Goal: Task Accomplishment & Management: Manage account settings

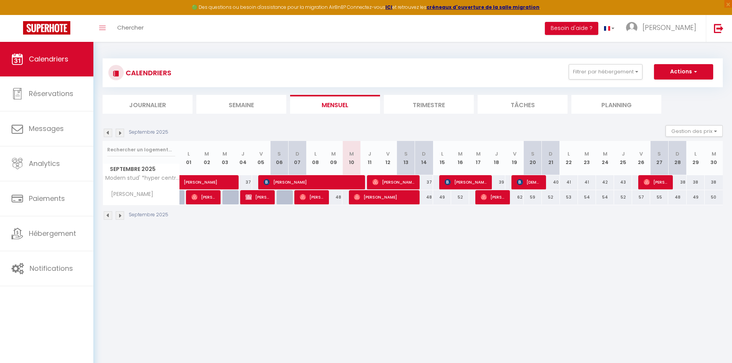
click at [108, 132] on img at bounding box center [108, 133] width 8 height 8
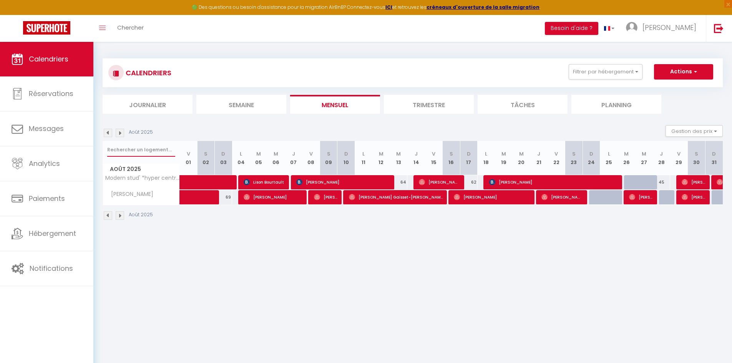
click at [151, 146] on input "text" at bounding box center [141, 150] width 68 height 14
type input "dune"
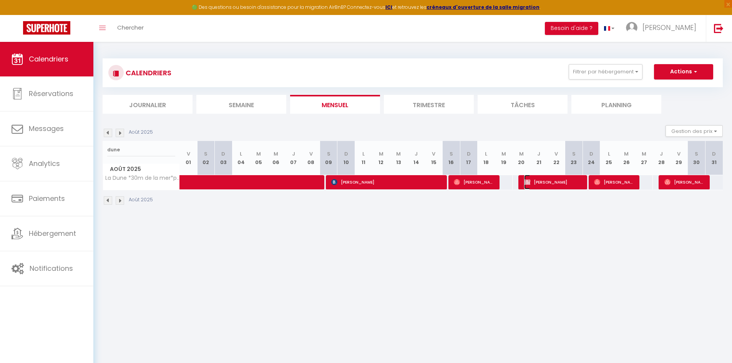
click at [560, 185] on span "[PERSON_NAME]" at bounding box center [553, 182] width 59 height 15
select select "OK"
select select "KO"
select select "0"
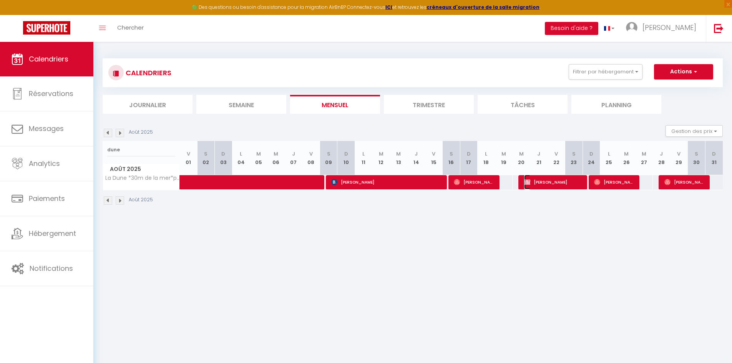
select select "0"
select select
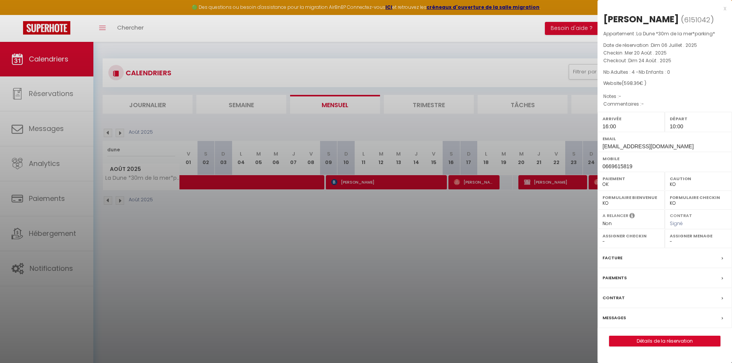
click at [581, 264] on div at bounding box center [366, 181] width 732 height 363
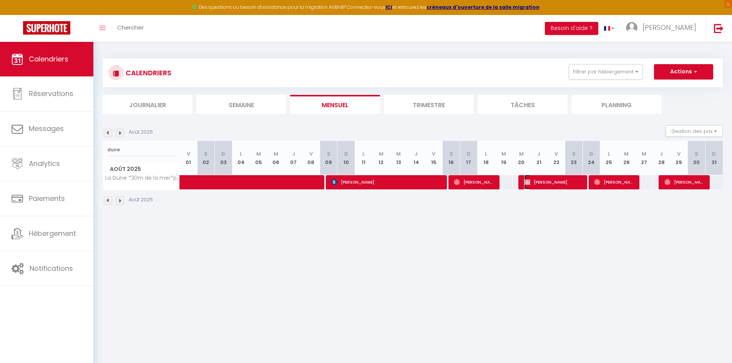
click at [562, 179] on span "[PERSON_NAME]" at bounding box center [553, 182] width 59 height 15
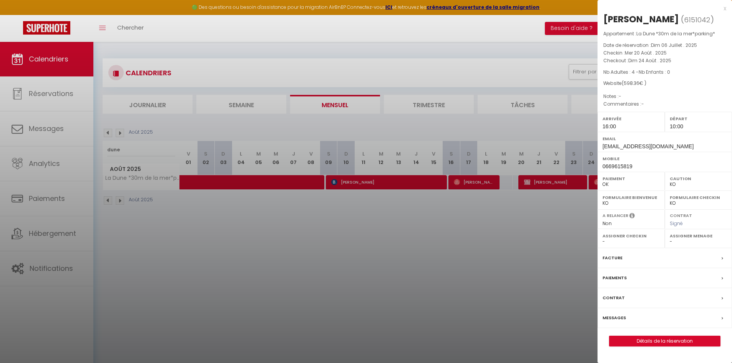
click at [549, 234] on div at bounding box center [366, 181] width 732 height 363
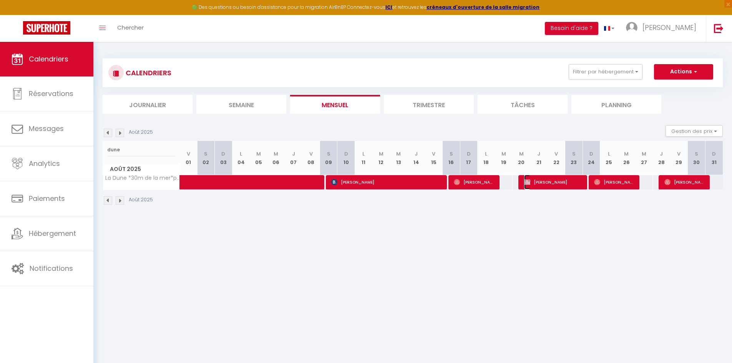
click at [553, 184] on span "[PERSON_NAME]" at bounding box center [553, 182] width 59 height 15
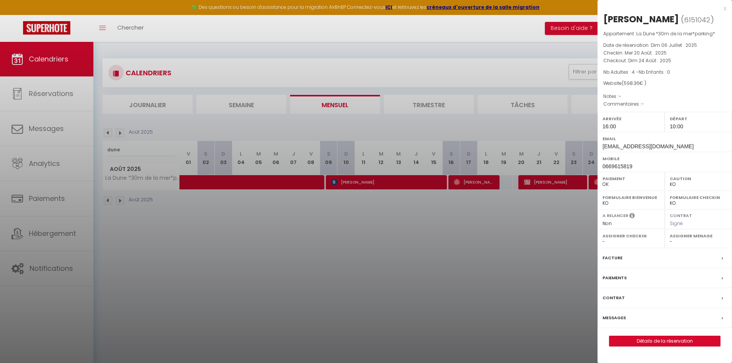
click at [276, 187] on div at bounding box center [366, 181] width 732 height 363
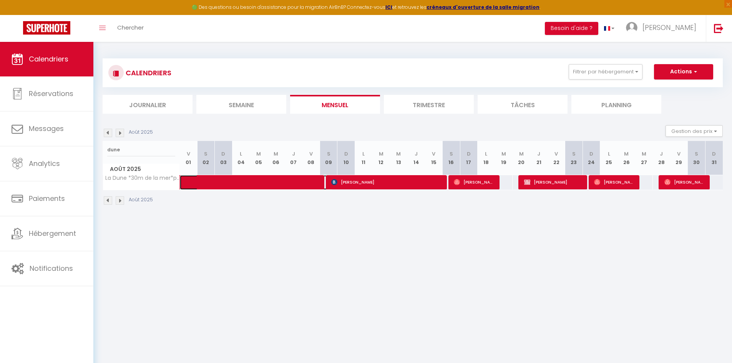
click at [276, 187] on span at bounding box center [261, 182] width 141 height 15
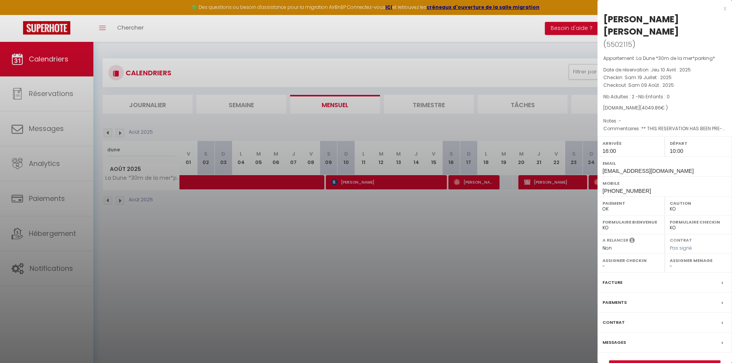
click at [429, 318] on div at bounding box center [366, 181] width 732 height 363
